Goal: Information Seeking & Learning: Find specific fact

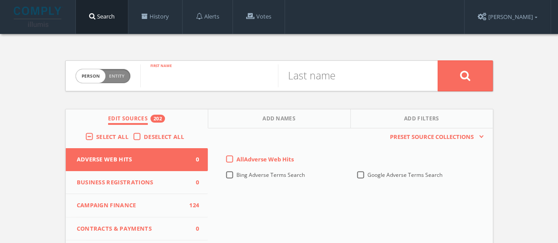
click at [164, 81] on input "text" at bounding box center [209, 75] width 138 height 23
click at [95, 80] on span "person" at bounding box center [91, 76] width 30 height 14
checkbox input "true"
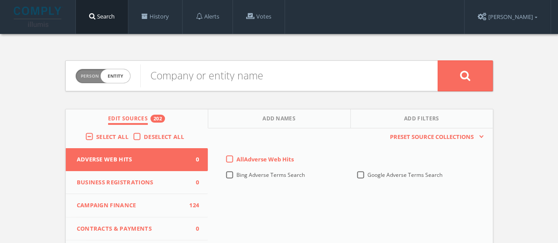
click at [138, 77] on form "Person Entity entity Company or entity name" at bounding box center [279, 75] width 428 height 31
click at [164, 75] on input "text" at bounding box center [288, 75] width 297 height 23
click at [96, 134] on label "Select All" at bounding box center [114, 137] width 37 height 9
click at [0, 0] on input "Select All" at bounding box center [0, 0] width 0 height 0
click at [96, 133] on label "Select All" at bounding box center [114, 137] width 37 height 9
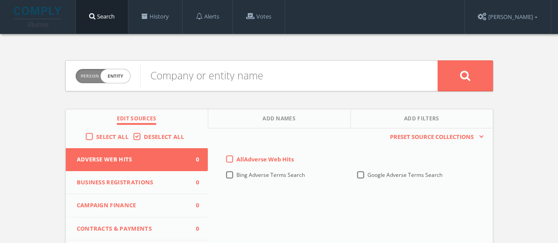
click at [0, 0] on input "Select All" at bounding box center [0, 0] width 0 height 0
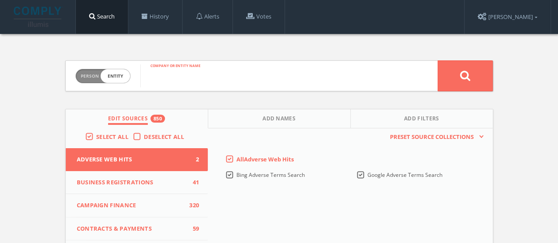
click at [176, 79] on input "text" at bounding box center [288, 75] width 297 height 23
type input "Adventureland"
click at [284, 60] on button at bounding box center [464, 75] width 55 height 31
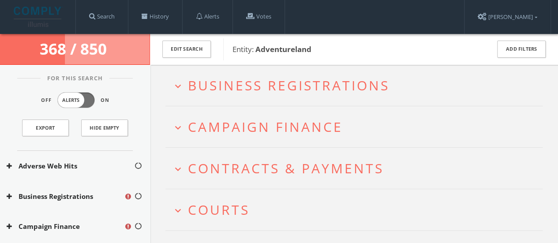
click at [217, 196] on h2 "expand_more Courts" at bounding box center [353, 209] width 377 height 41
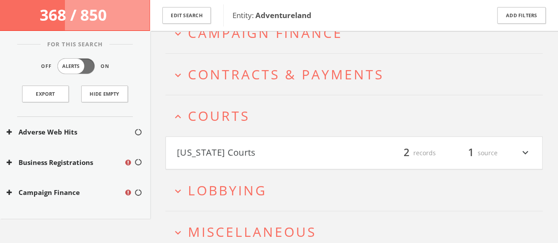
scroll to position [137, 0]
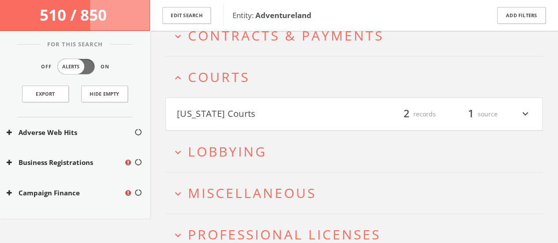
click at [225, 108] on button "[US_STATE] Courts" at bounding box center [265, 114] width 177 height 15
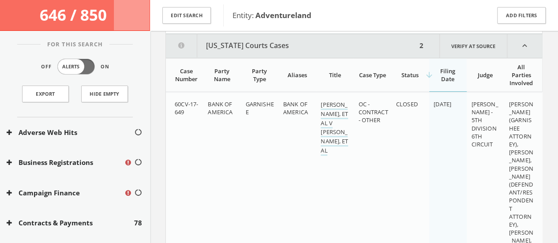
scroll to position [235, 0]
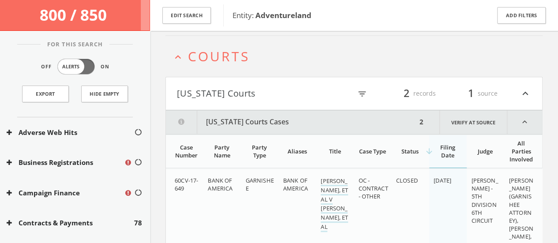
scroll to position [198, 0]
click at [224, 102] on h4 "[US_STATE] Courts filter_list 2 records 1 source expand_less" at bounding box center [354, 94] width 376 height 33
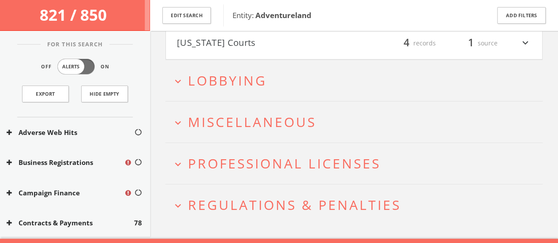
click at [263, 78] on span "Lobbying" at bounding box center [227, 80] width 79 height 18
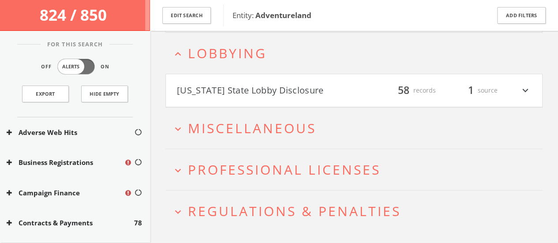
click at [213, 83] on button "[US_STATE] State Lobby Disclosure" at bounding box center [265, 90] width 177 height 15
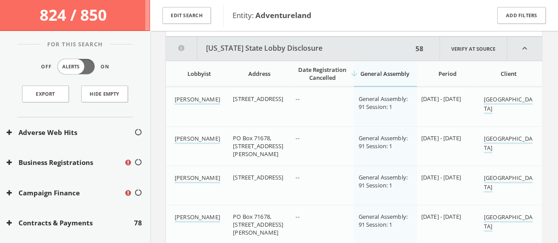
scroll to position [482, 0]
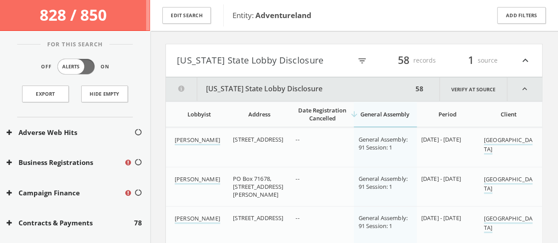
click at [214, 62] on button "[US_STATE] State Lobby Disclosure" at bounding box center [264, 60] width 175 height 15
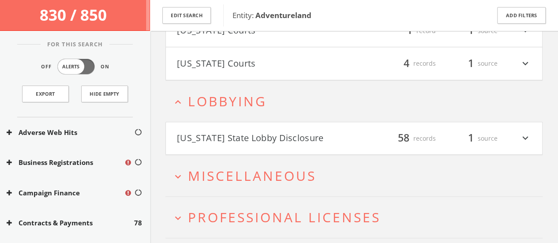
click at [225, 107] on span "Lobbying" at bounding box center [227, 101] width 79 height 18
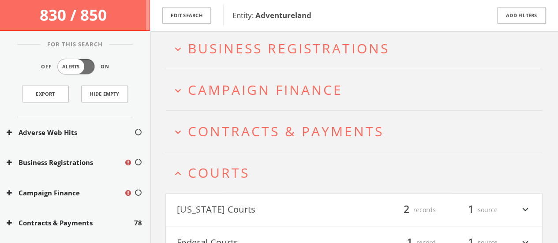
scroll to position [81, 0]
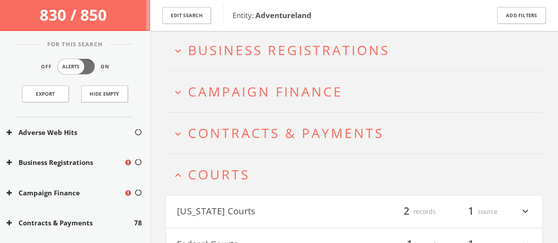
click at [211, 167] on span "Courts" at bounding box center [219, 174] width 62 height 18
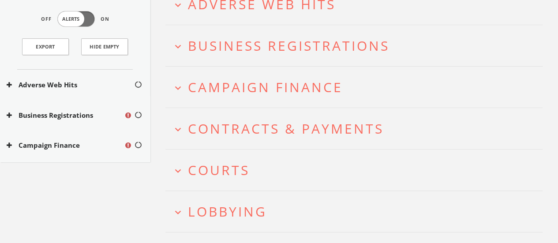
scroll to position [0, 0]
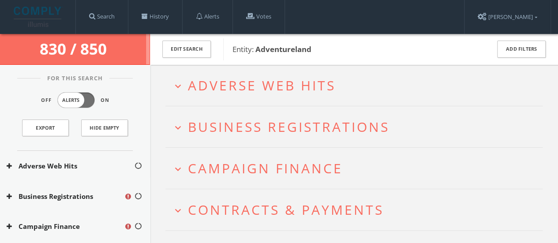
click at [284, 121] on span "Business Registrations" at bounding box center [289, 127] width 202 height 18
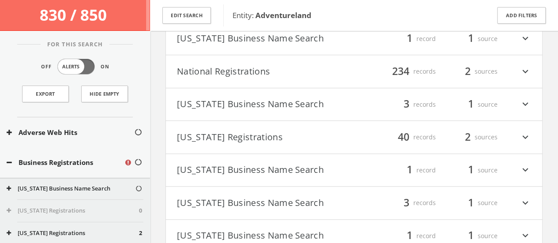
scroll to position [327, 0]
click at [157, 127] on div "expand_more Adverse Web Hits expand_less Business Registrations [US_STATE] Regi…" at bounding box center [354, 164] width 408 height 915
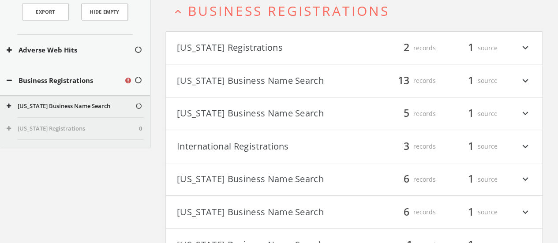
scroll to position [0, 0]
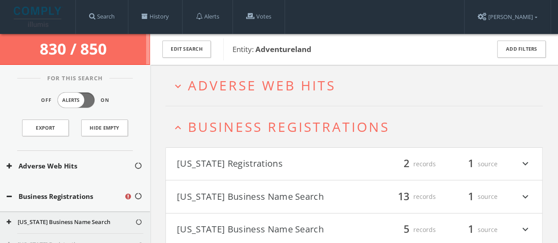
click at [188, 126] on span "Business Registrations" at bounding box center [289, 127] width 202 height 18
